Goal: Information Seeking & Learning: Learn about a topic

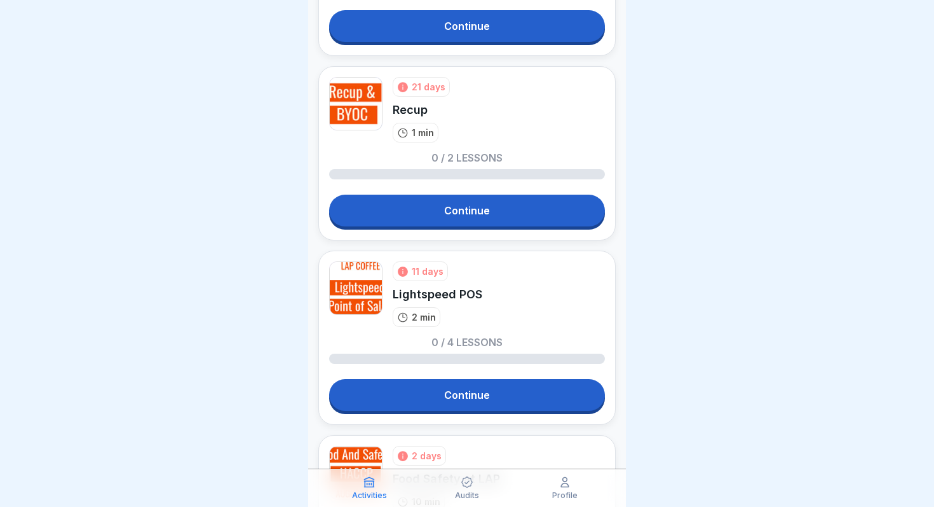
scroll to position [421, 0]
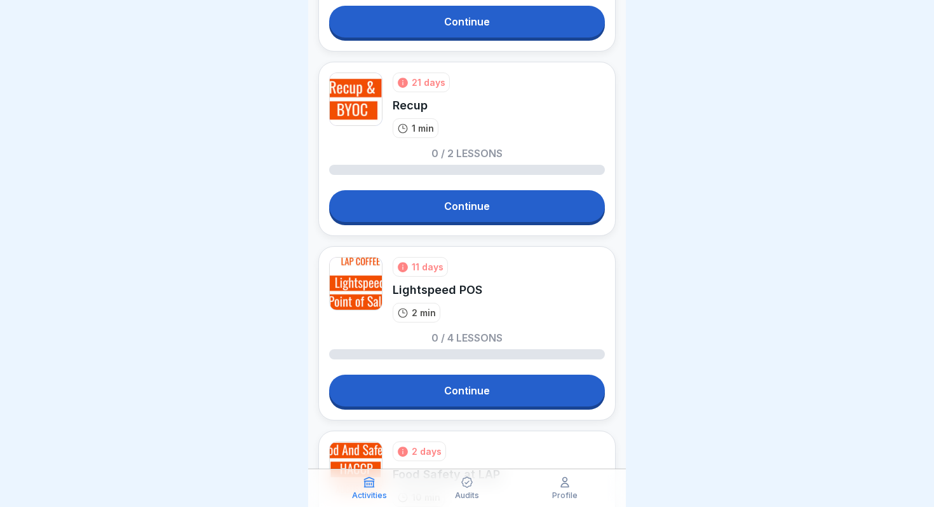
click at [448, 203] on link "Continue" at bounding box center [467, 206] width 276 height 32
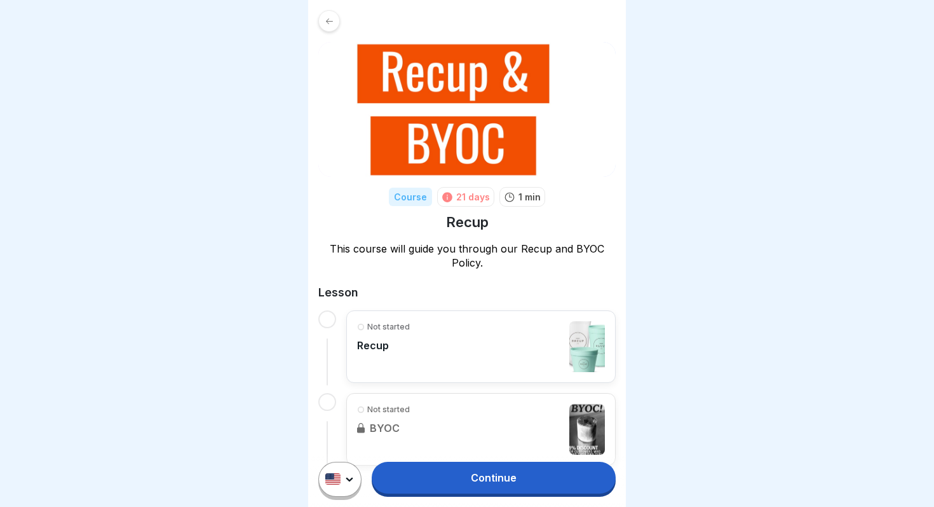
click at [398, 460] on div "Continue" at bounding box center [467, 478] width 318 height 55
click at [402, 469] on link "Continue" at bounding box center [494, 478] width 244 height 32
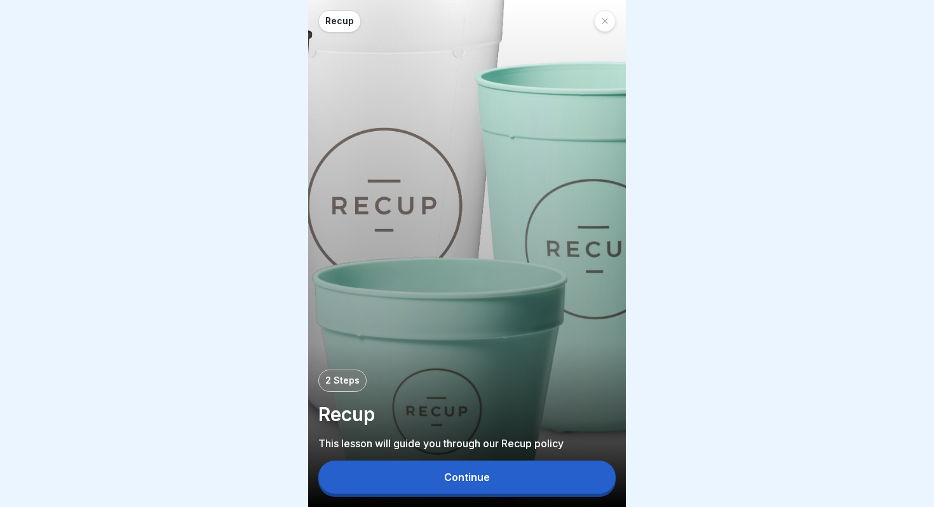
click at [403, 477] on button "Continue" at bounding box center [467, 476] width 298 height 33
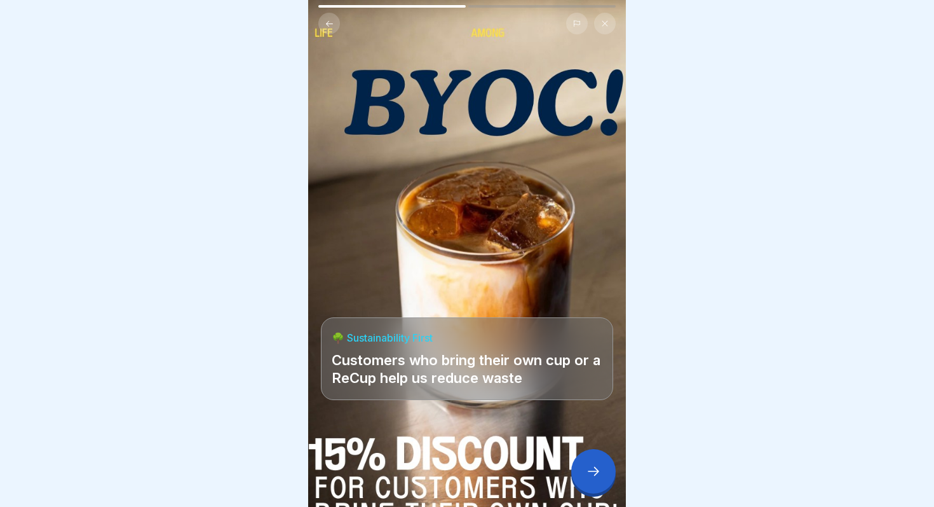
click at [583, 461] on div at bounding box center [594, 471] width 44 height 44
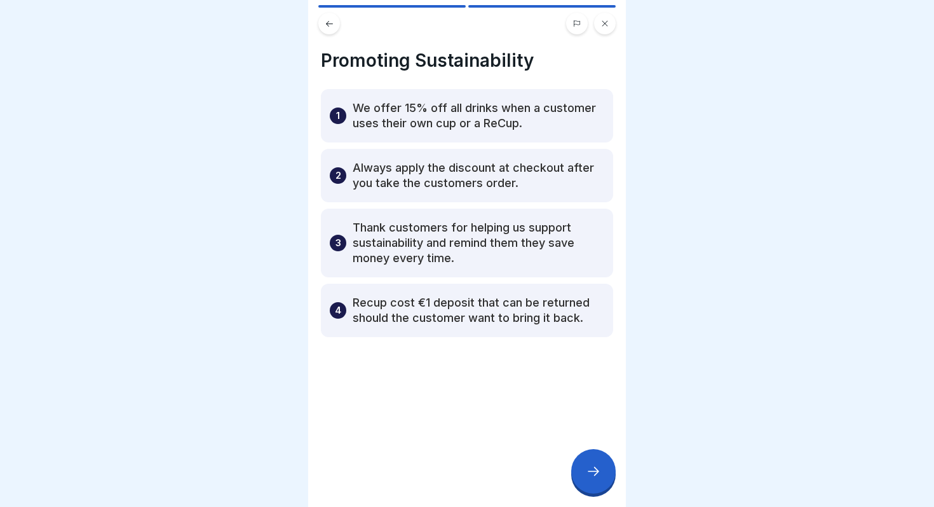
click at [583, 461] on div at bounding box center [594, 471] width 44 height 44
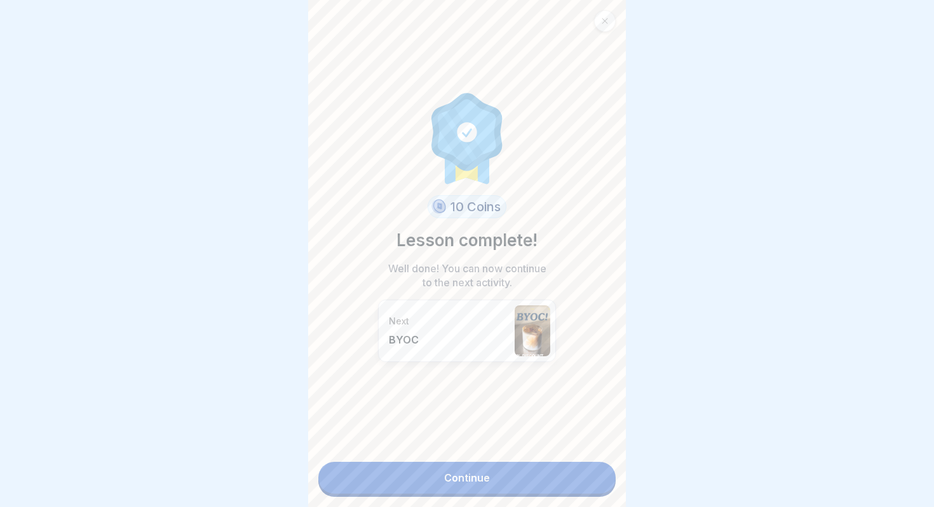
click at [583, 461] on div "10 Coins Lesson complete! Well done! You can now continue to the next activity.…" at bounding box center [467, 253] width 318 height 507
click at [558, 470] on link "Continue" at bounding box center [467, 478] width 298 height 32
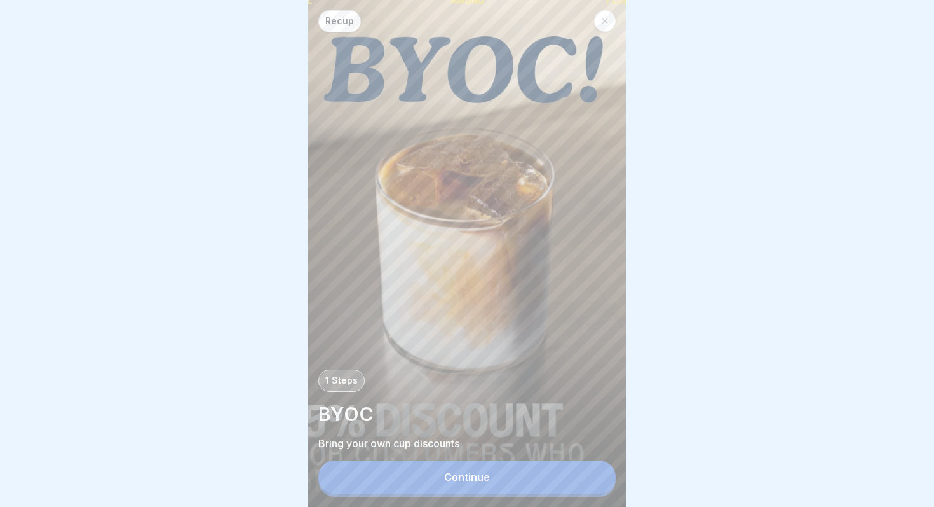
click at [519, 479] on button "Continue" at bounding box center [467, 476] width 298 height 33
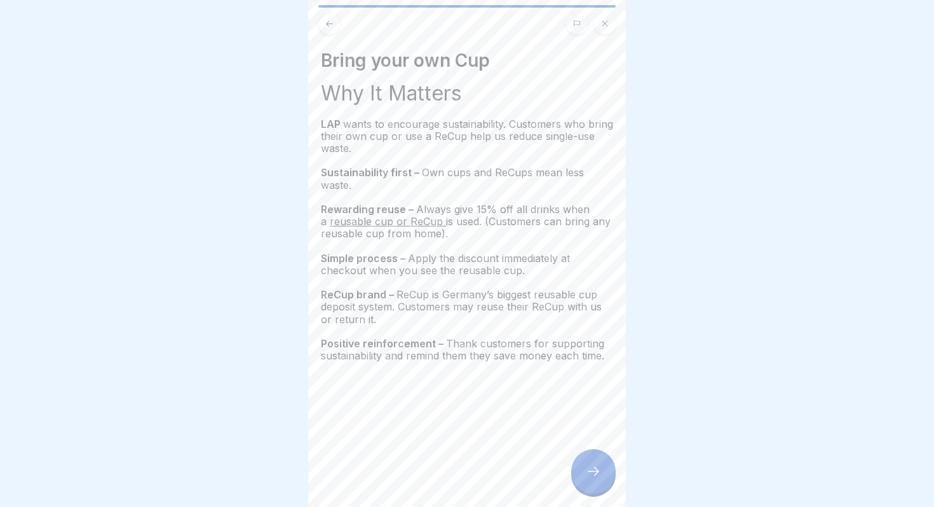
click at [615, 479] on div "Bring your own Cup Why It Matters LAP wants to encourage sustainability. Custom…" at bounding box center [467, 253] width 318 height 507
click at [591, 476] on icon at bounding box center [593, 470] width 15 height 15
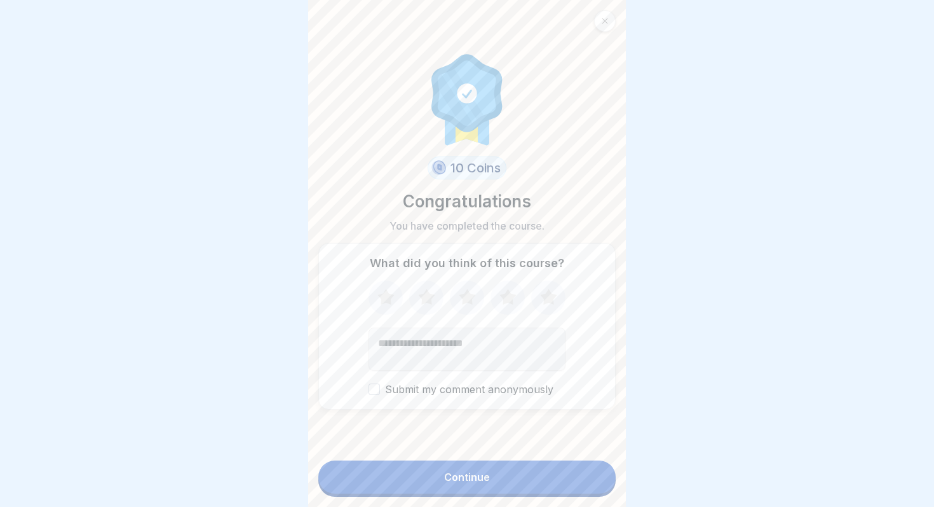
click at [591, 476] on button "Continue" at bounding box center [467, 476] width 298 height 33
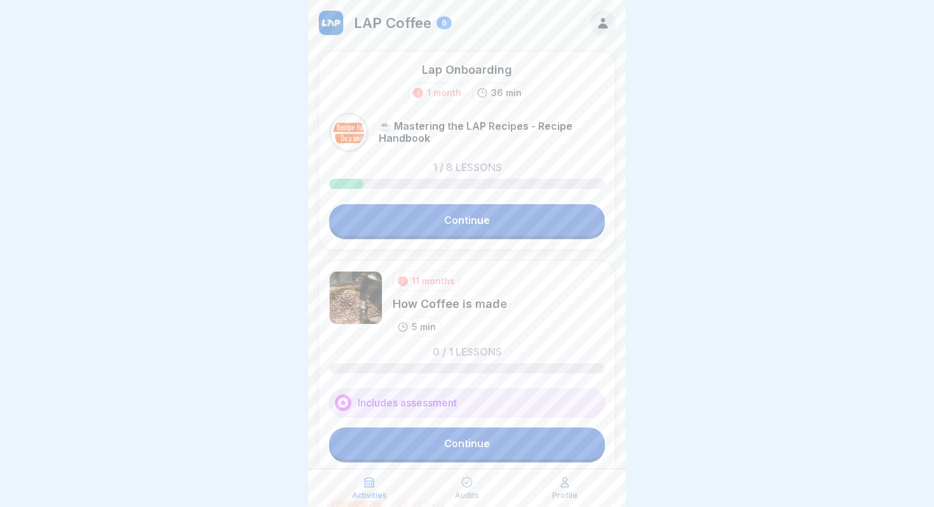
click at [591, 476] on div "Profile" at bounding box center [565, 488] width 92 height 24
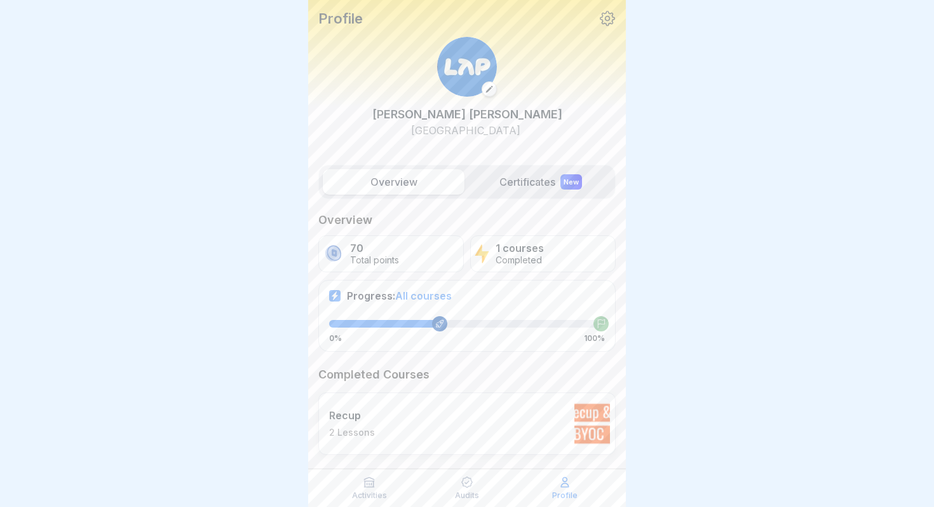
scroll to position [22, 0]
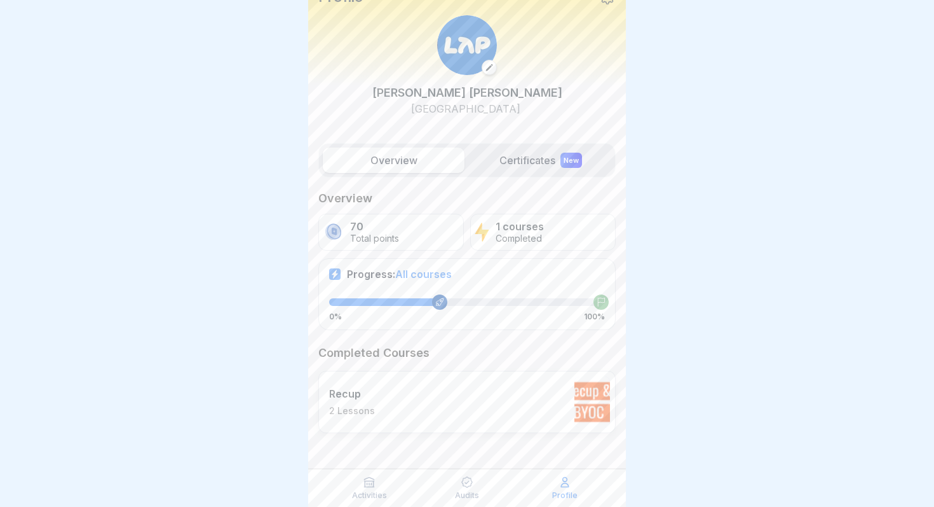
click at [423, 392] on div "Recup 2 Lessons" at bounding box center [467, 402] width 298 height 62
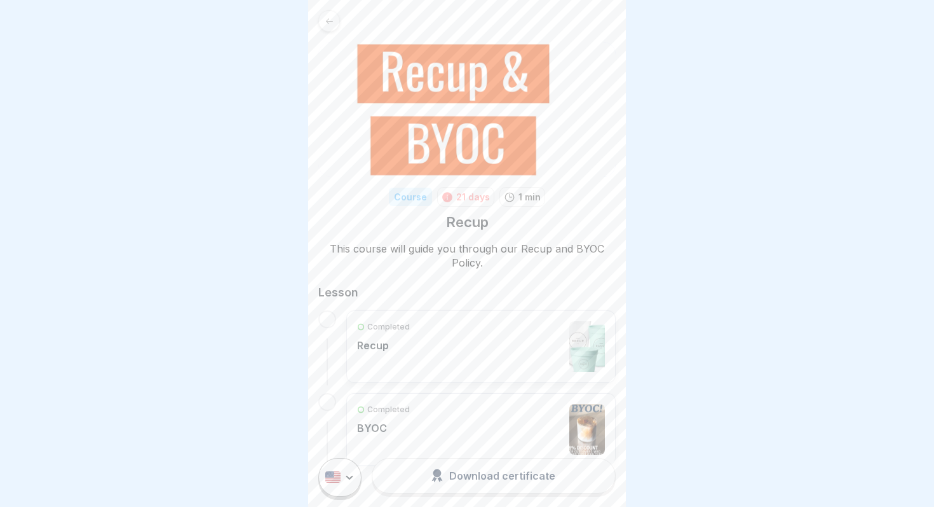
scroll to position [38, 0]
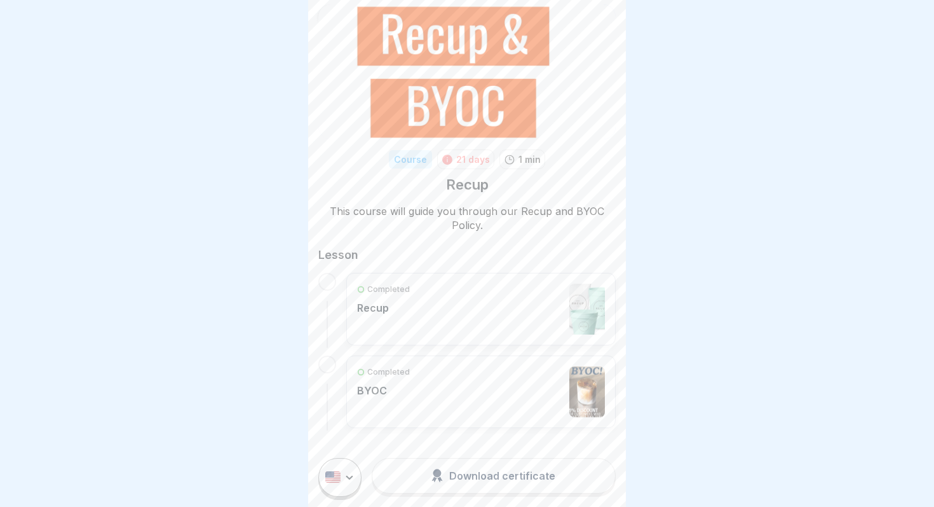
click at [444, 299] on div "Completed Recup" at bounding box center [481, 309] width 248 height 51
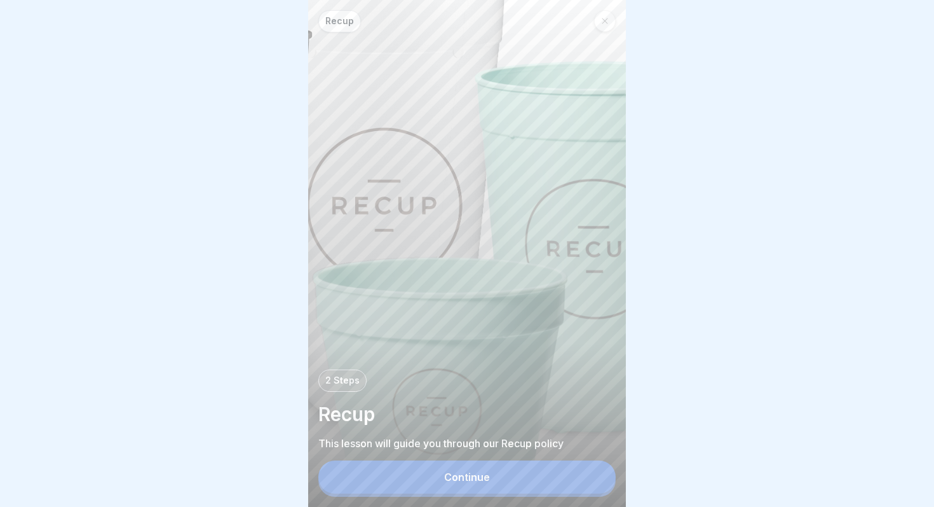
click at [601, 19] on icon at bounding box center [605, 21] width 8 height 8
